Goal: Information Seeking & Learning: Check status

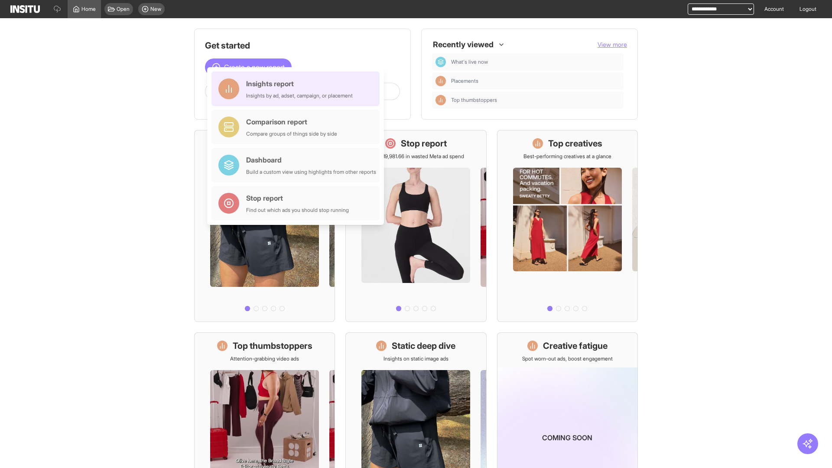
click at [298, 89] on div "Insights report Insights by ad, adset, campaign, or placement" at bounding box center [299, 88] width 107 height 21
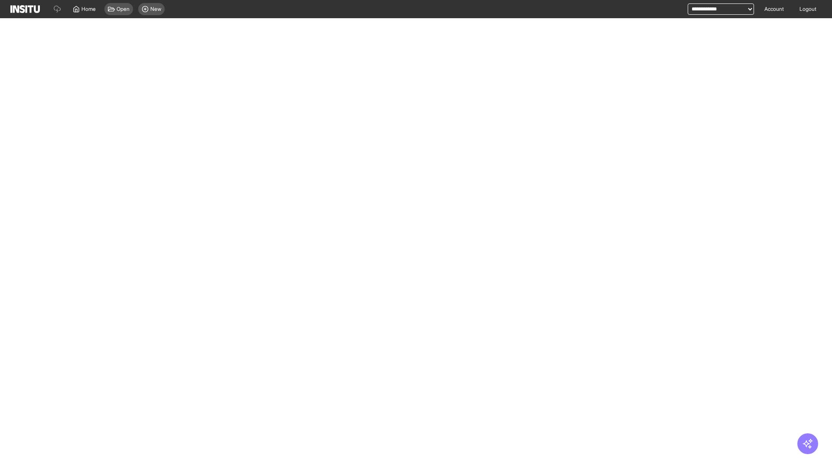
select select "**"
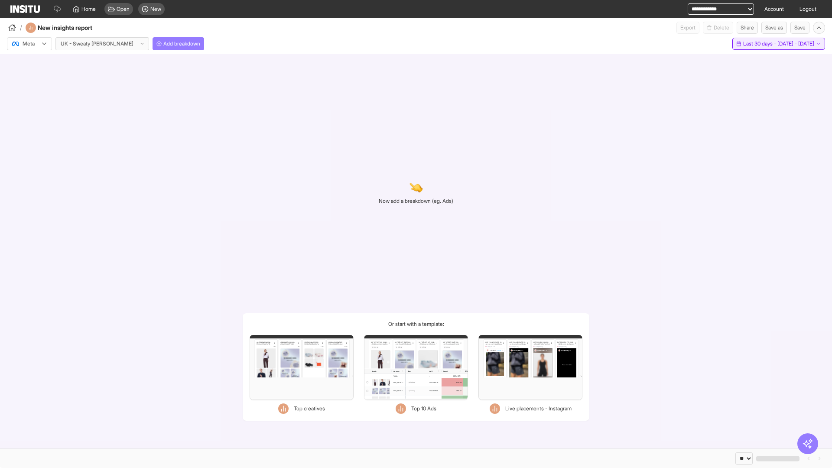
click at [759, 44] on span "Last 30 days - [DATE] - [DATE]" at bounding box center [778, 43] width 71 height 7
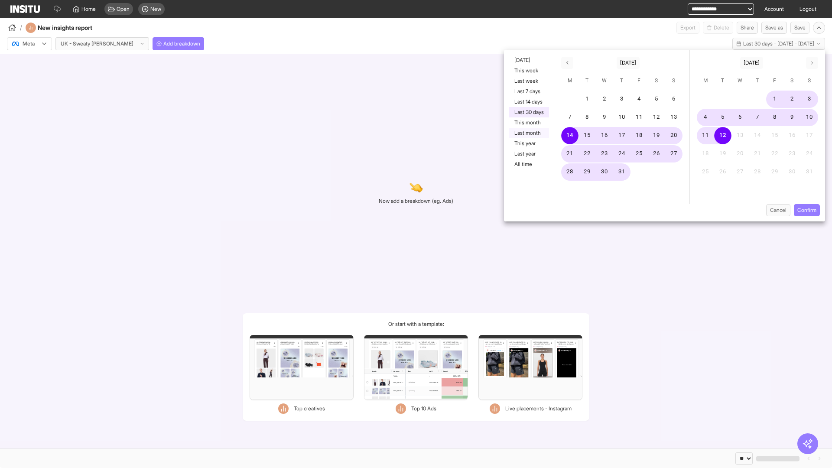
click at [528, 133] on button "Last month" at bounding box center [529, 133] width 40 height 10
